Goal: Task Accomplishment & Management: Manage account settings

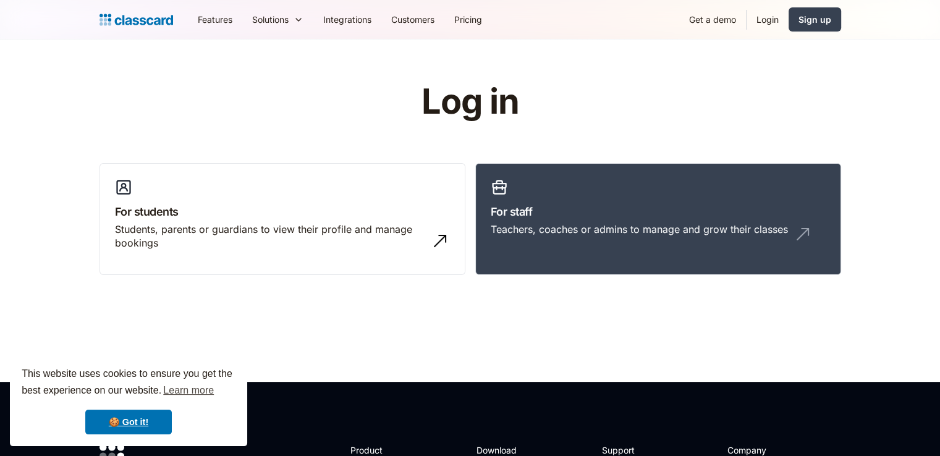
click at [767, 20] on link "Login" at bounding box center [768, 20] width 42 height 28
click at [770, 19] on link "Login" at bounding box center [768, 20] width 42 height 28
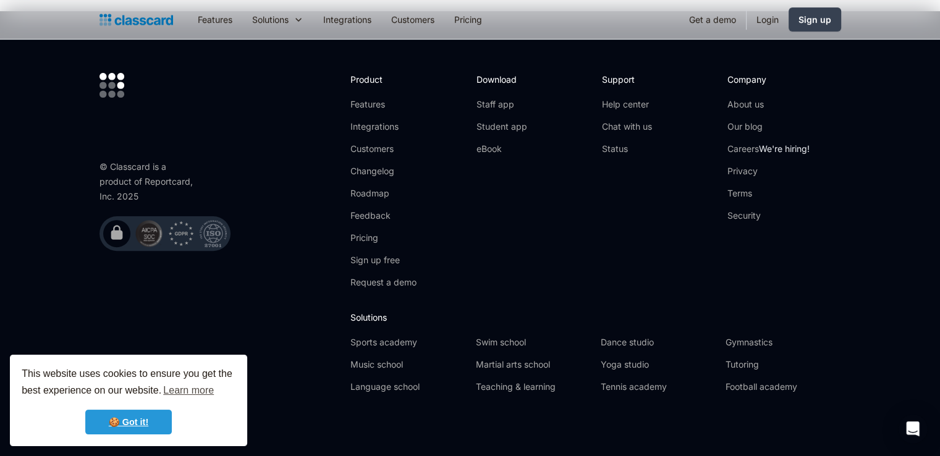
click at [137, 424] on link "🍪 Got it!" at bounding box center [128, 422] width 87 height 25
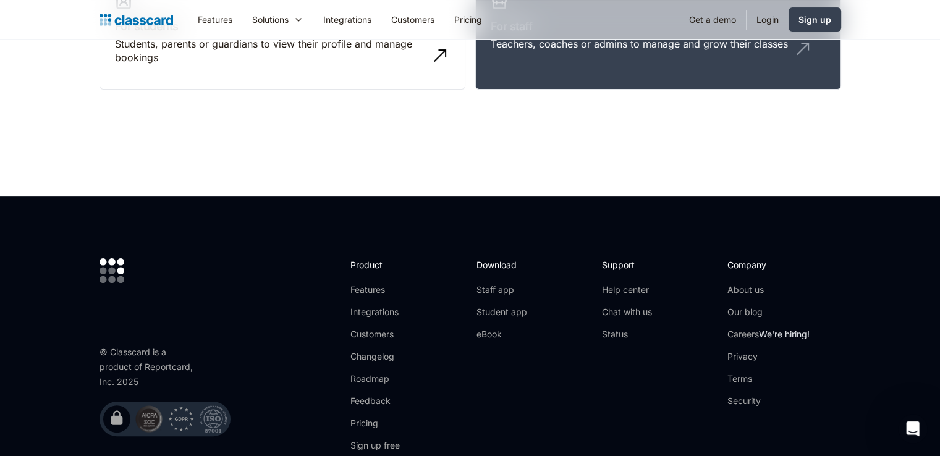
scroll to position [0, 0]
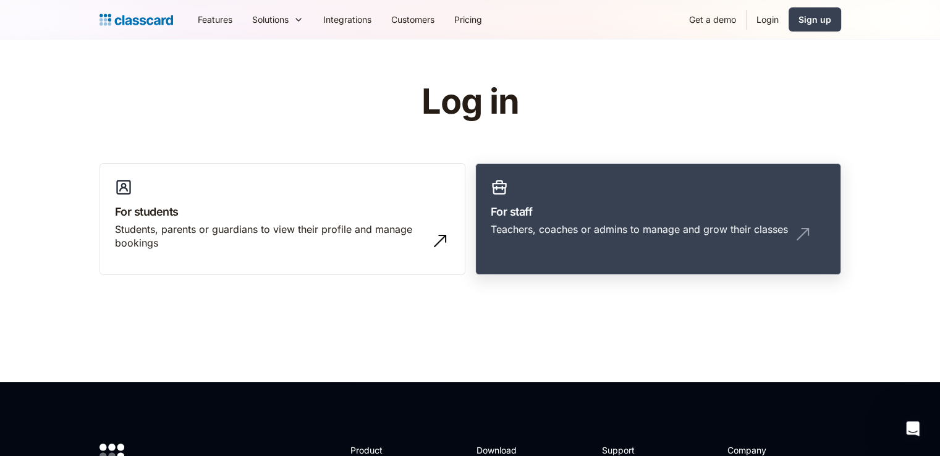
drag, startPoint x: 621, startPoint y: 255, endPoint x: 573, endPoint y: 261, distance: 48.5
click at [572, 253] on link "For staff Teachers, coaches or admins to manage and grow their classes" at bounding box center [658, 219] width 366 height 113
